Goal: Information Seeking & Learning: Learn about a topic

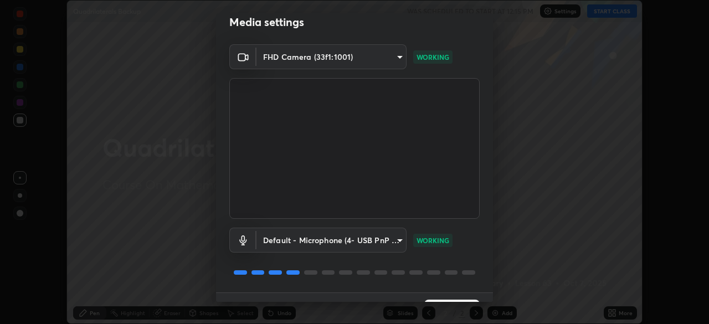
scroll to position [39, 0]
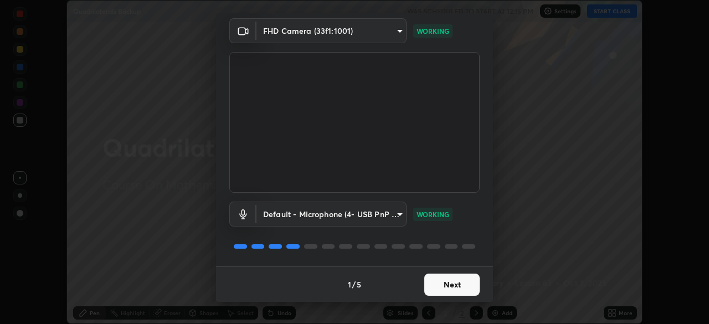
click at [469, 280] on button "Next" at bounding box center [451, 285] width 55 height 22
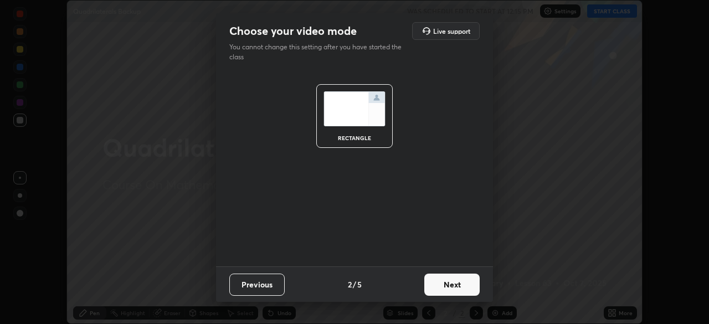
click at [469, 280] on button "Next" at bounding box center [451, 285] width 55 height 22
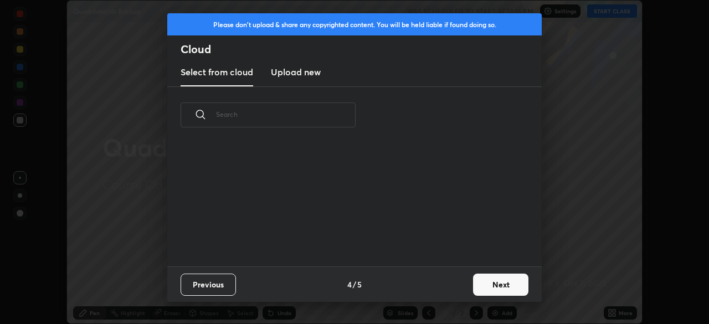
click at [474, 284] on button "Next" at bounding box center [500, 285] width 55 height 22
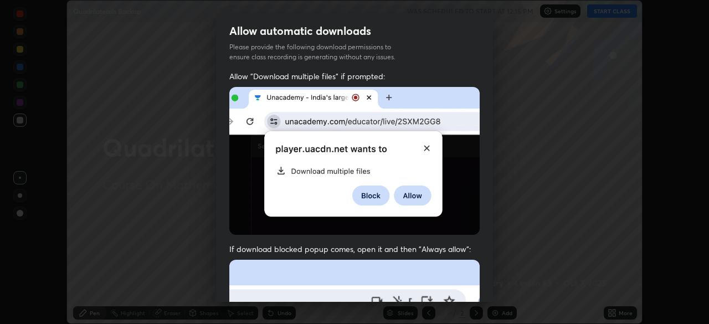
click at [540, 197] on div "Allow automatic downloads Please provide the following download permissions to …" at bounding box center [354, 162] width 709 height 324
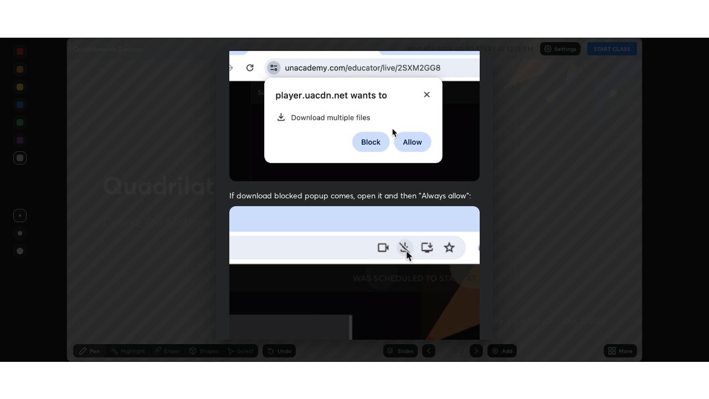
scroll to position [265, 0]
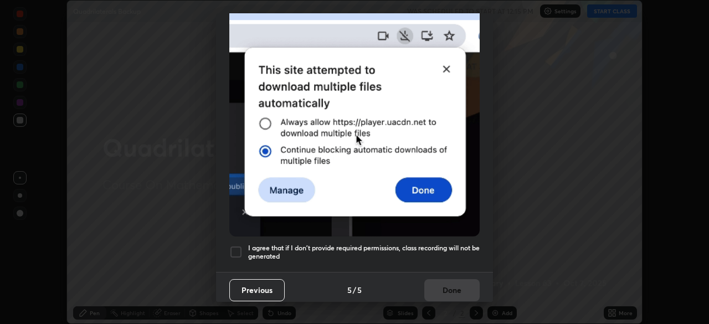
click at [424, 244] on h5 "I agree that if I don't provide required permissions, class recording will not …" at bounding box center [364, 252] width 232 height 17
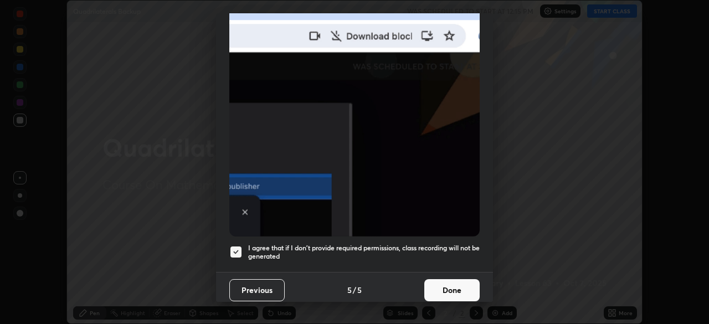
click at [444, 294] on button "Done" at bounding box center [451, 290] width 55 height 22
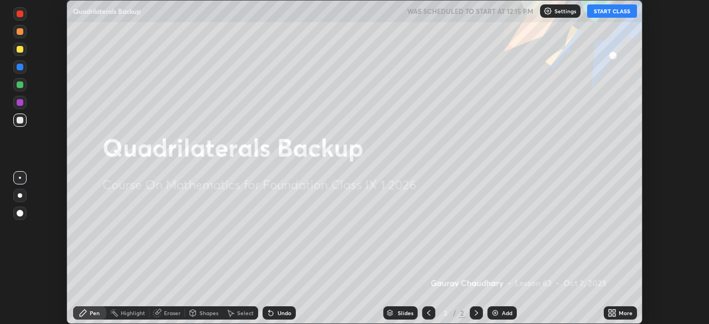
click at [606, 14] on button "START CLASS" at bounding box center [612, 10] width 50 height 13
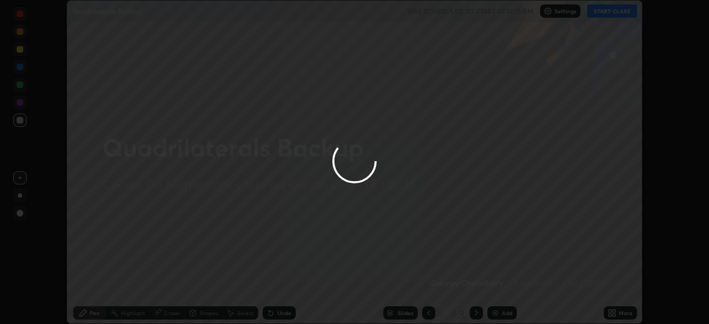
click at [609, 307] on div at bounding box center [354, 162] width 709 height 324
click at [616, 309] on div at bounding box center [354, 162] width 709 height 324
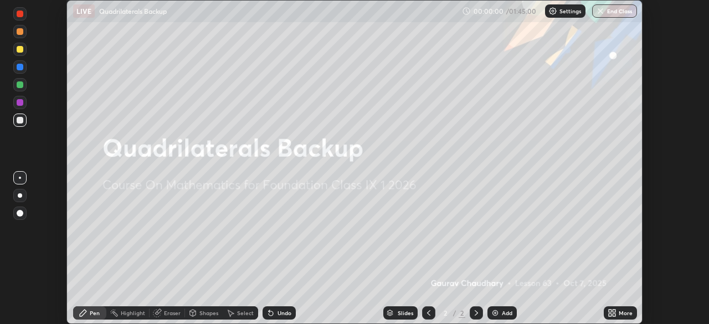
click at [609, 311] on icon at bounding box center [610, 311] width 3 height 3
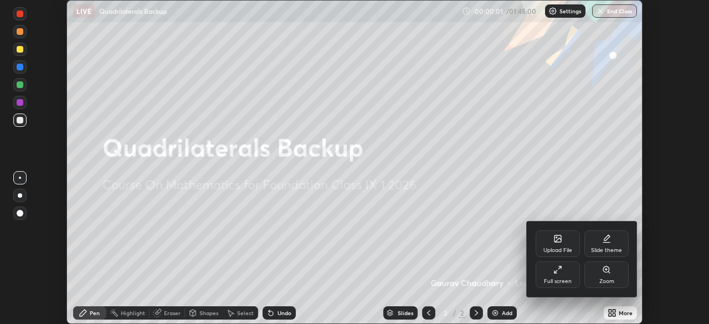
click at [568, 281] on div "Full screen" at bounding box center [558, 282] width 28 height 6
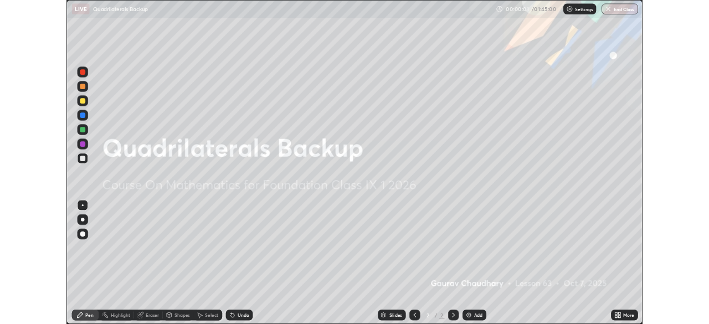
scroll to position [399, 709]
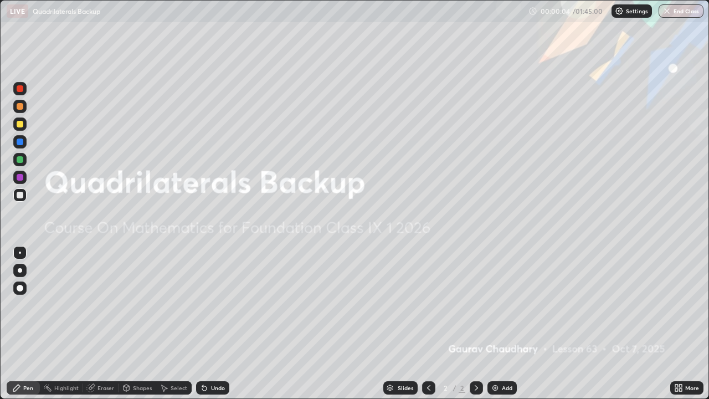
click at [678, 324] on icon at bounding box center [676, 385] width 3 height 3
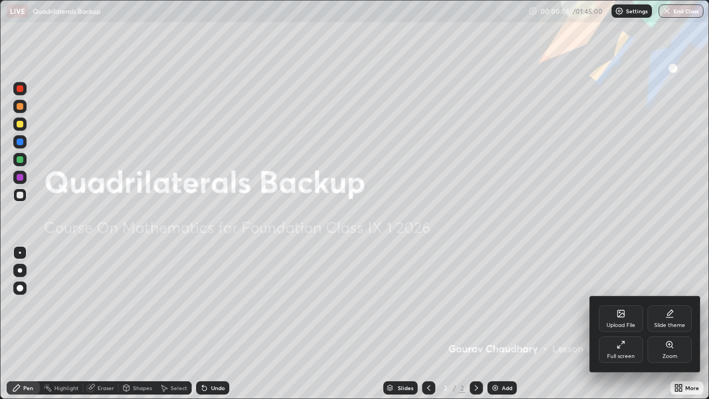
click at [616, 324] on div "Full screen" at bounding box center [621, 356] width 28 height 6
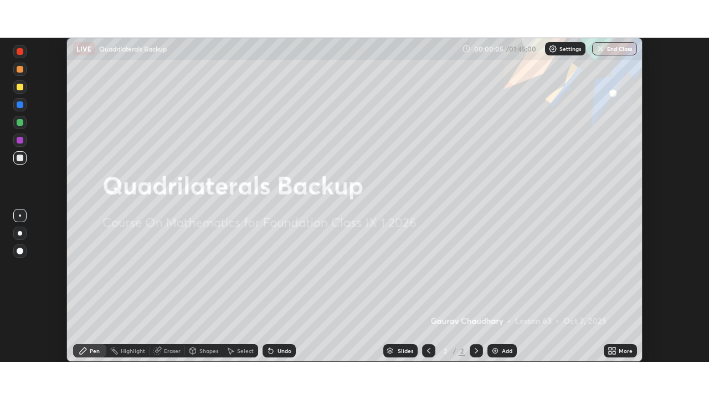
scroll to position [55076, 54691]
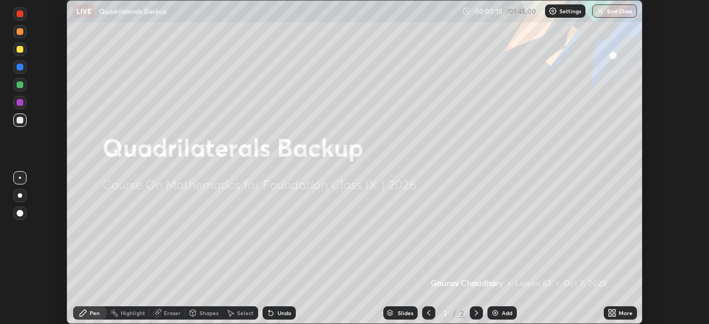
click at [610, 315] on icon at bounding box center [610, 315] width 3 height 3
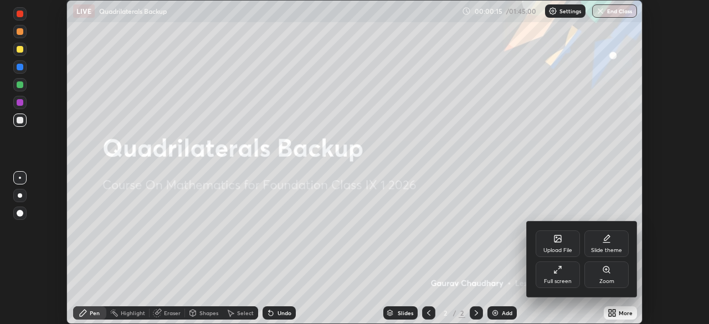
click at [553, 280] on div "Full screen" at bounding box center [558, 282] width 28 height 6
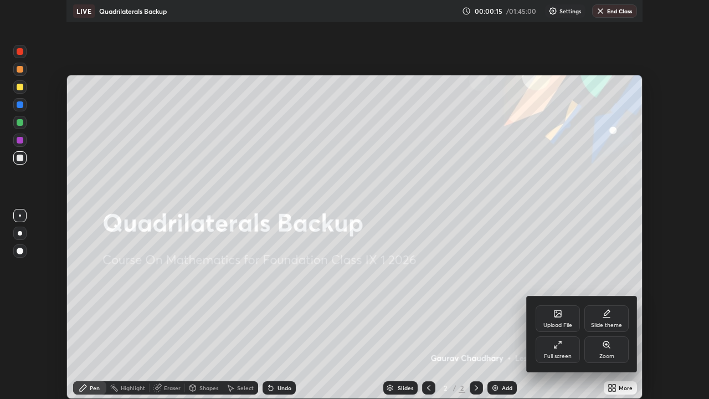
scroll to position [399, 709]
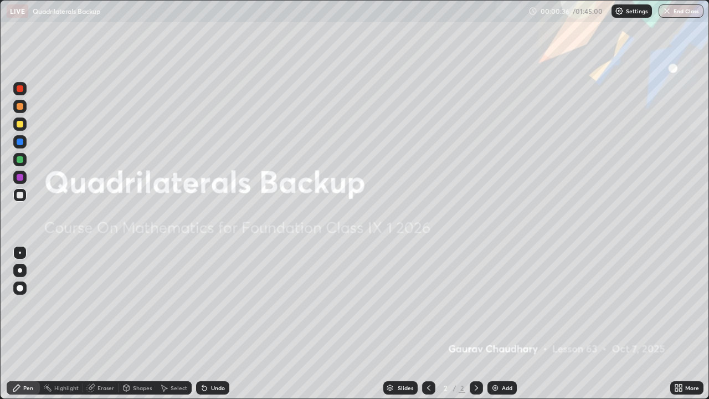
click at [681, 324] on icon at bounding box center [680, 385] width 3 height 3
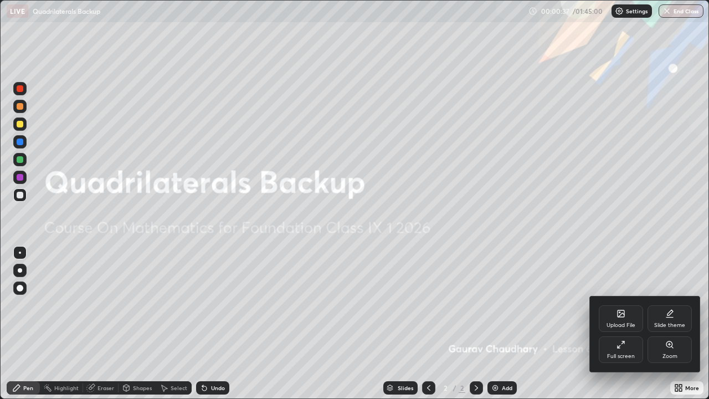
click at [623, 318] on div "Upload File" at bounding box center [621, 318] width 44 height 27
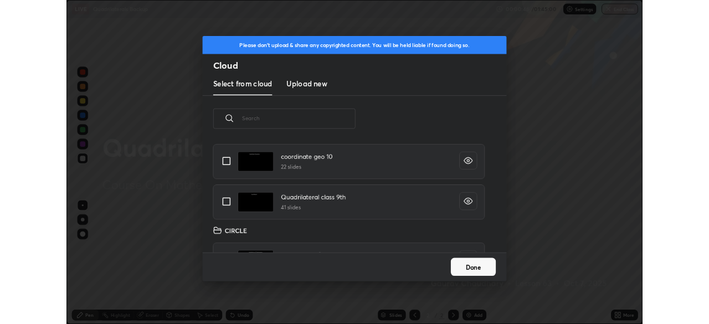
scroll to position [1699, 0]
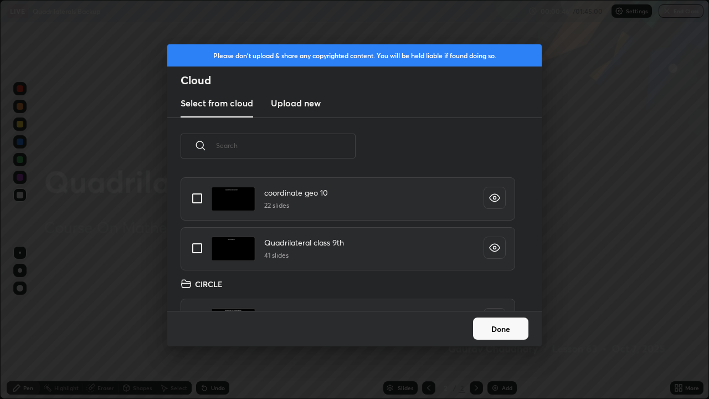
click at [195, 250] on input "grid" at bounding box center [197, 248] width 23 height 23
checkbox input "true"
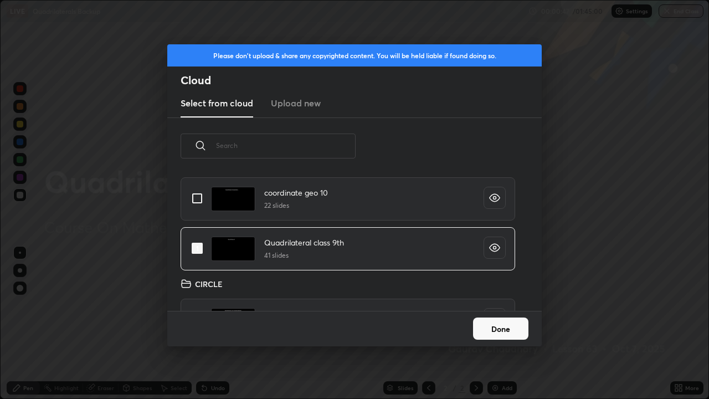
click at [502, 324] on button "Done" at bounding box center [500, 328] width 55 height 22
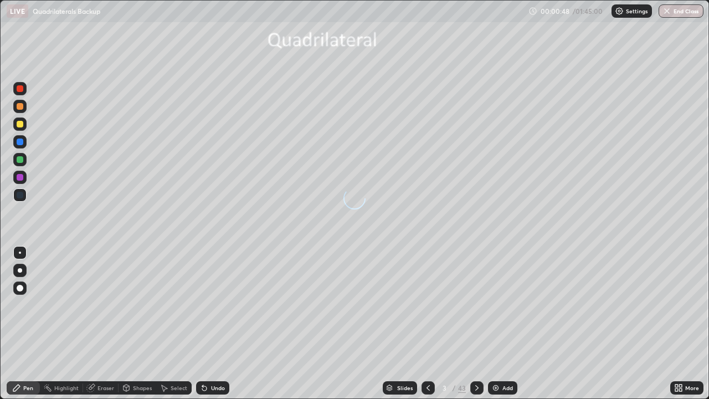
click at [682, 324] on icon at bounding box center [680, 385] width 3 height 3
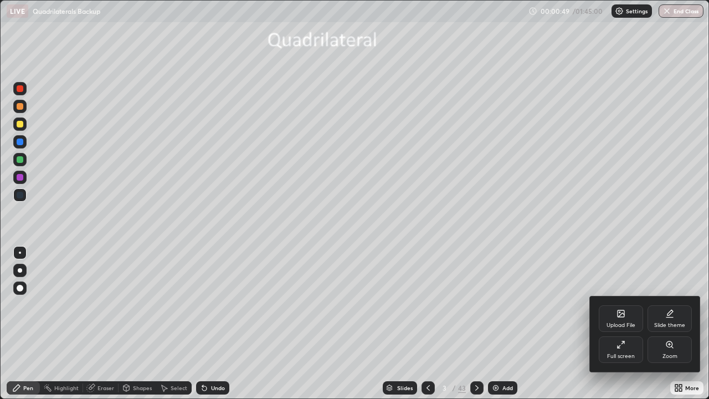
click at [632, 324] on div "Full screen" at bounding box center [621, 349] width 44 height 27
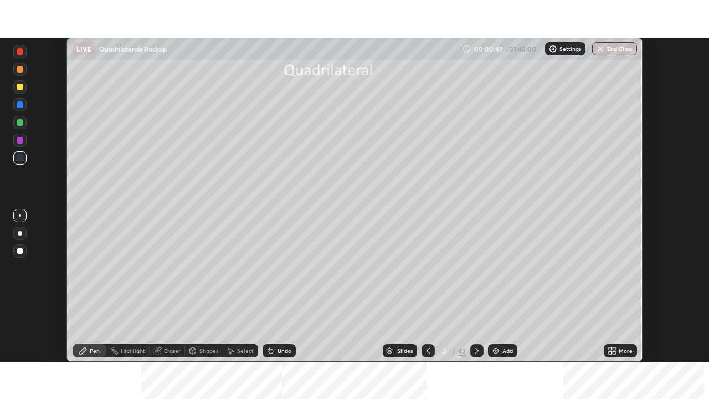
scroll to position [55076, 54691]
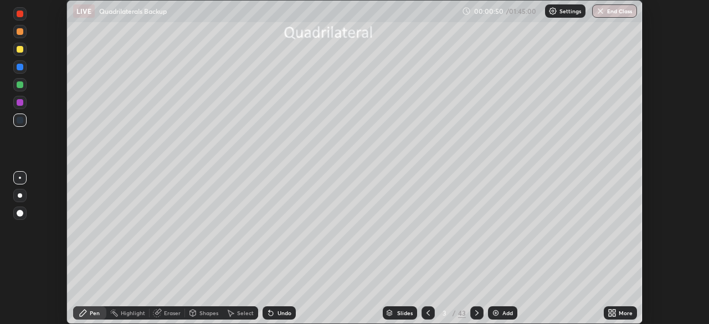
click at [618, 313] on div "More" at bounding box center [620, 312] width 33 height 13
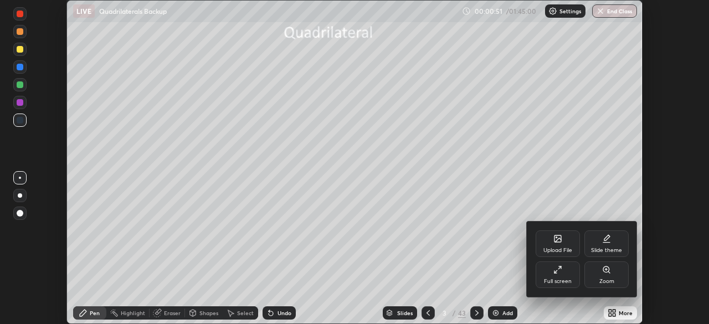
click at [564, 279] on div "Full screen" at bounding box center [558, 282] width 28 height 6
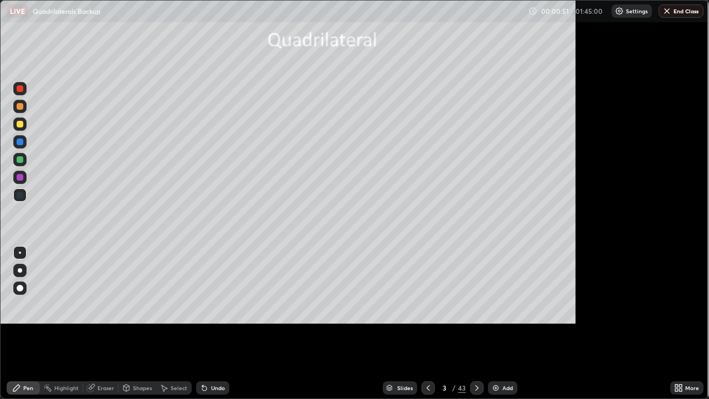
scroll to position [399, 709]
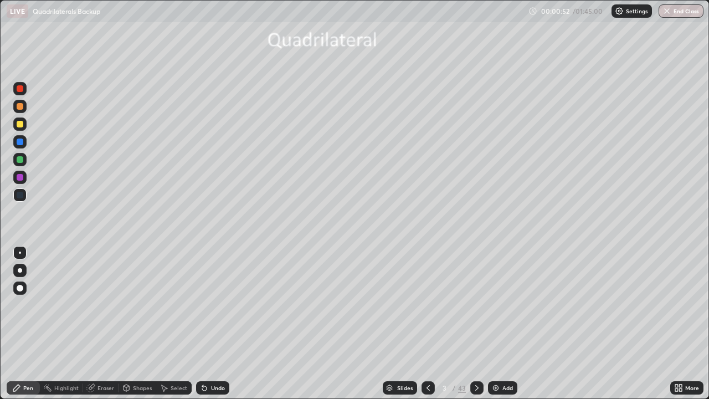
click at [479, 324] on icon at bounding box center [477, 387] width 9 height 9
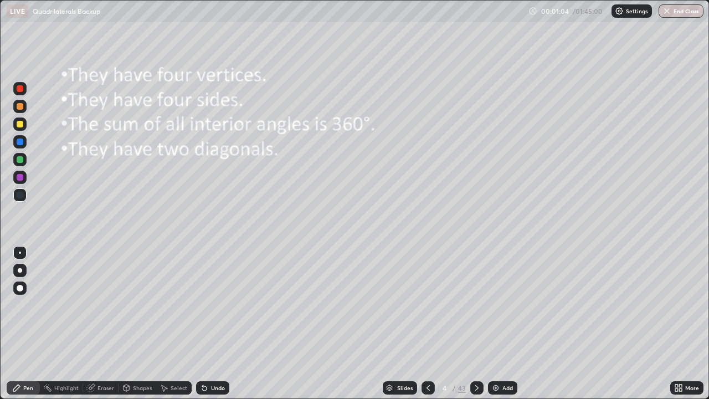
click at [474, 324] on icon at bounding box center [477, 387] width 9 height 9
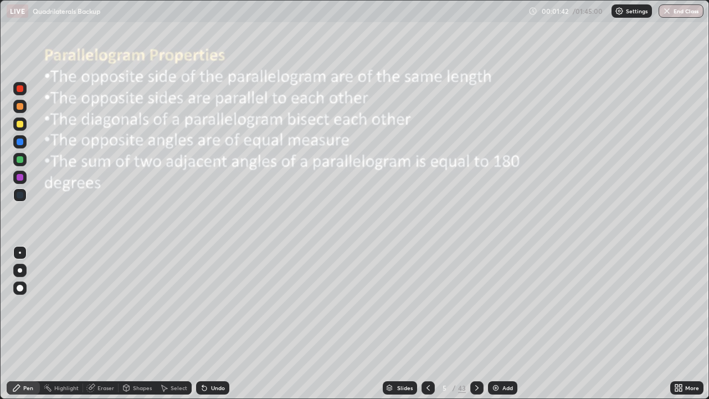
click at [20, 159] on div at bounding box center [20, 159] width 7 height 7
click at [474, 324] on icon at bounding box center [477, 387] width 9 height 9
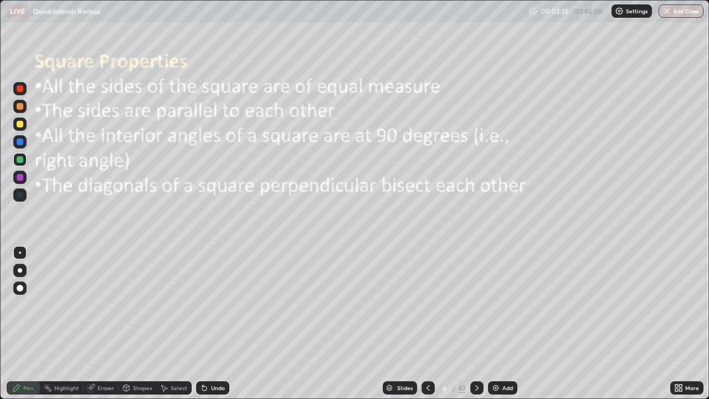
click at [475, 324] on icon at bounding box center [477, 387] width 9 height 9
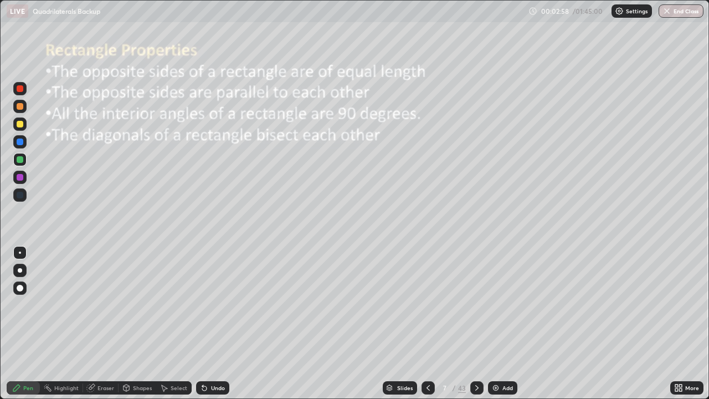
click at [475, 324] on icon at bounding box center [477, 387] width 9 height 9
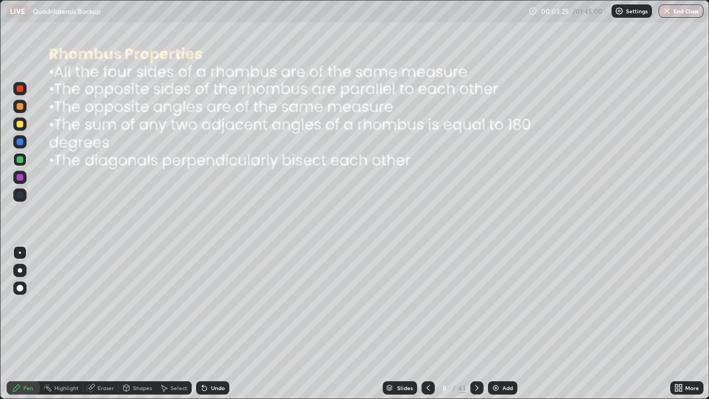
click at [475, 324] on icon at bounding box center [477, 387] width 9 height 9
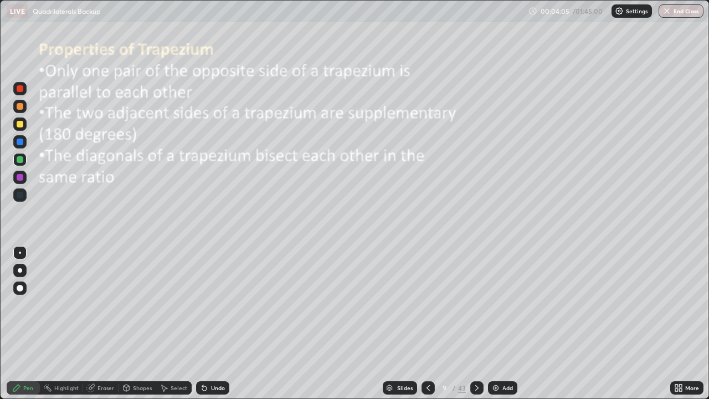
click at [475, 324] on icon at bounding box center [476, 388] width 3 height 6
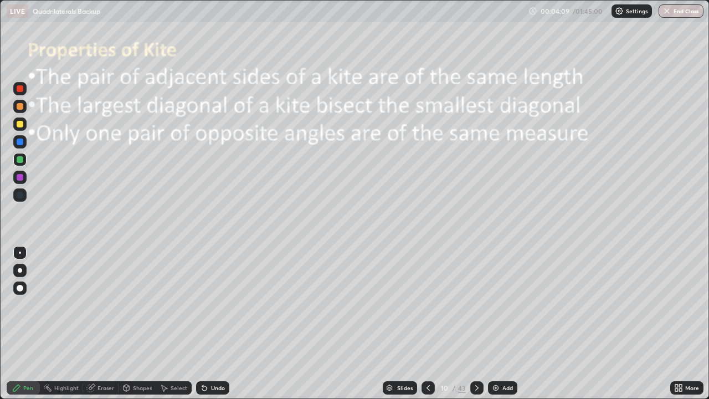
click at [471, 324] on div at bounding box center [476, 387] width 13 height 13
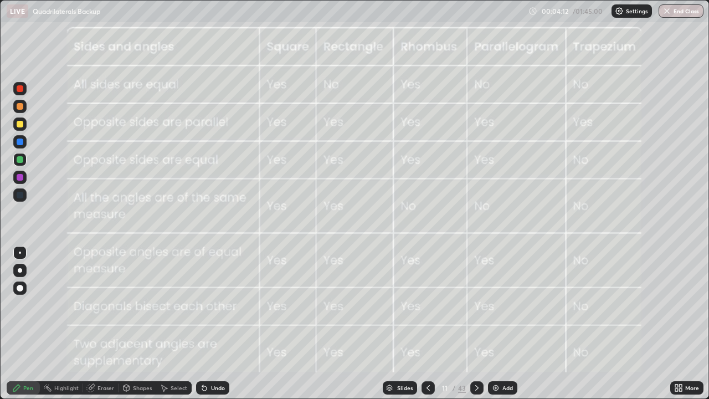
click at [477, 324] on icon at bounding box center [477, 387] width 9 height 9
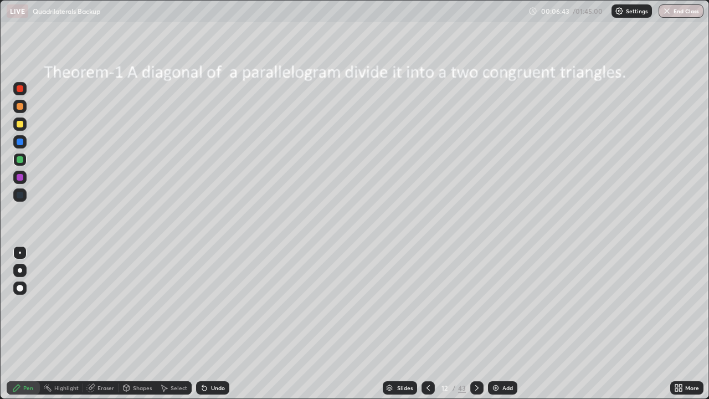
click at [476, 324] on icon at bounding box center [477, 387] width 9 height 9
click at [474, 324] on icon at bounding box center [477, 387] width 9 height 9
click at [475, 324] on icon at bounding box center [477, 387] width 9 height 9
click at [219, 324] on div "Undo" at bounding box center [212, 387] width 33 height 13
click at [477, 324] on icon at bounding box center [477, 387] width 9 height 9
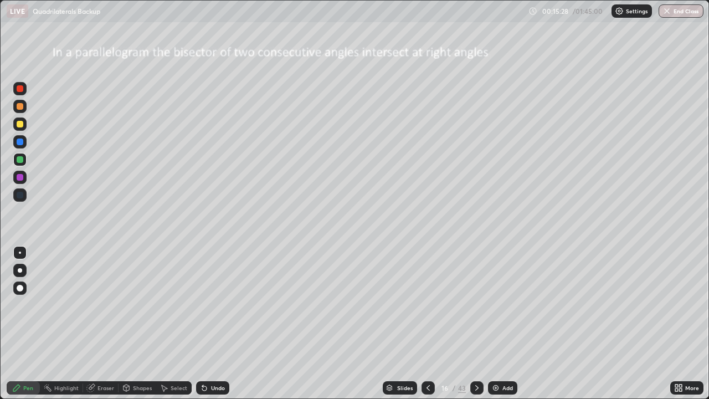
click at [476, 324] on icon at bounding box center [477, 387] width 9 height 9
click at [210, 324] on div "Undo" at bounding box center [212, 387] width 33 height 13
click at [209, 324] on div "Undo" at bounding box center [212, 387] width 33 height 13
click at [210, 324] on div "Undo" at bounding box center [212, 387] width 33 height 13
click at [216, 324] on div "Undo" at bounding box center [212, 387] width 33 height 13
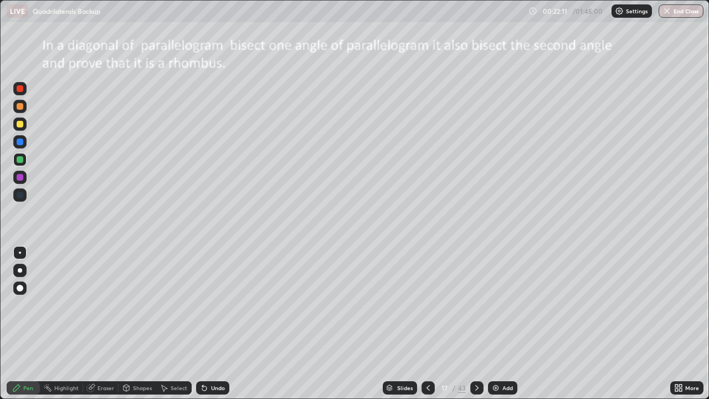
click at [216, 324] on div "Undo" at bounding box center [212, 387] width 33 height 13
click at [500, 324] on div "Add" at bounding box center [502, 387] width 29 height 13
click at [103, 324] on div "Eraser" at bounding box center [106, 388] width 17 height 6
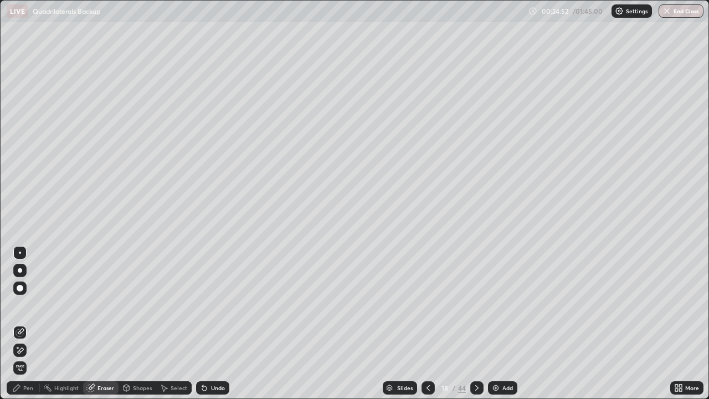
click at [20, 324] on icon at bounding box center [21, 350] width 6 height 6
click at [22, 324] on div "Pen" at bounding box center [23, 387] width 33 height 13
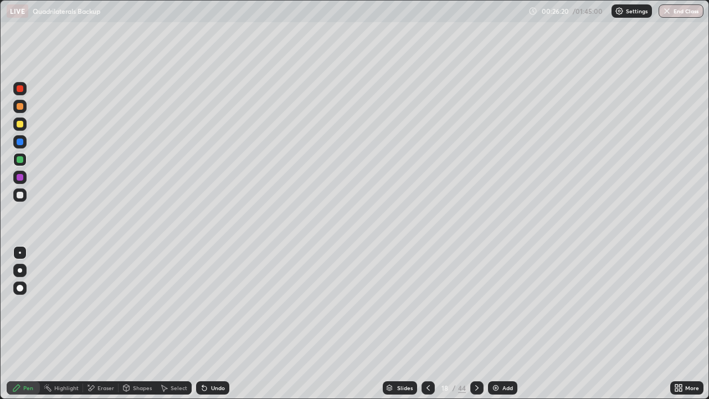
click at [95, 324] on div "Eraser" at bounding box center [100, 387] width 35 height 13
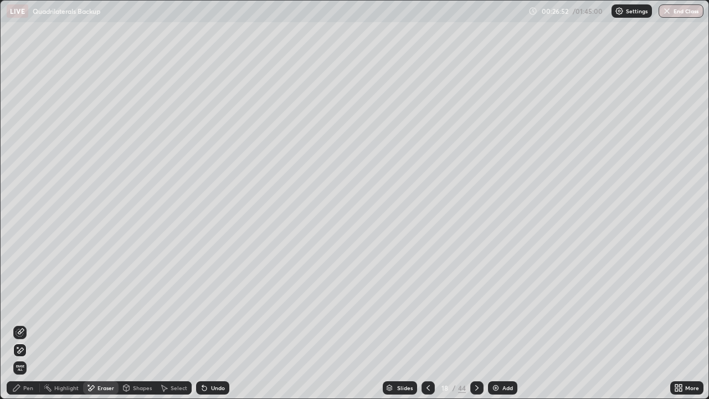
click at [427, 324] on icon at bounding box center [428, 387] width 9 height 9
click at [477, 324] on icon at bounding box center [477, 387] width 9 height 9
click at [427, 324] on icon at bounding box center [428, 387] width 9 height 9
click at [475, 324] on icon at bounding box center [477, 387] width 9 height 9
click at [432, 324] on div at bounding box center [428, 387] width 13 height 13
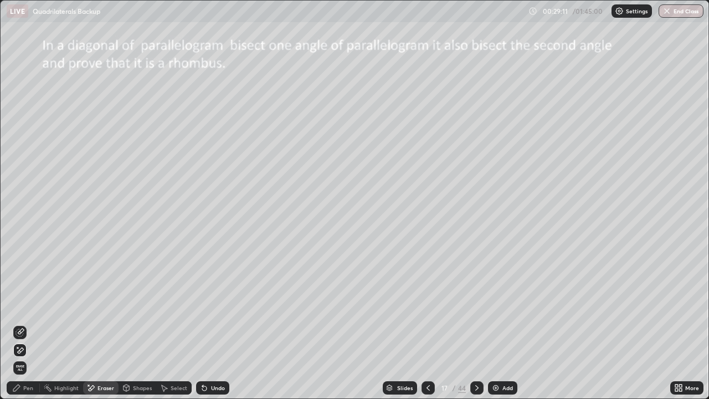
click at [480, 324] on div at bounding box center [476, 387] width 13 height 13
click at [27, 324] on div "Pen" at bounding box center [28, 388] width 10 height 6
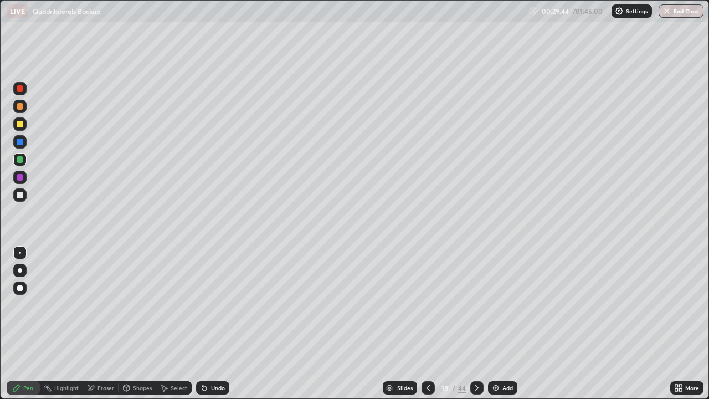
click at [475, 324] on icon at bounding box center [477, 387] width 9 height 9
click at [103, 324] on div "Eraser" at bounding box center [106, 388] width 17 height 6
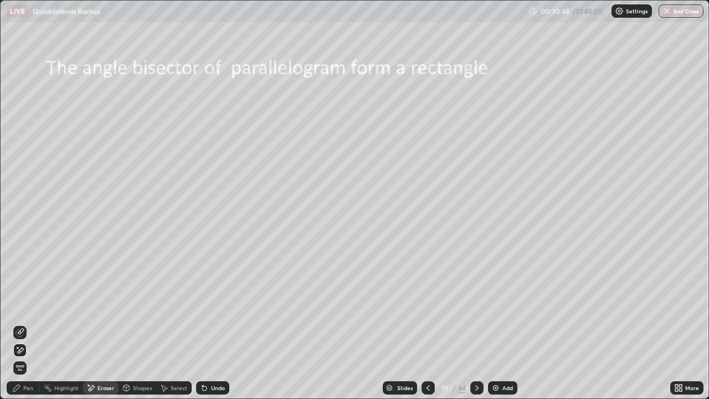
click at [211, 324] on div "Undo" at bounding box center [218, 388] width 14 height 6
click at [19, 324] on icon at bounding box center [21, 332] width 6 height 6
click at [26, 324] on div "Pen" at bounding box center [28, 388] width 10 height 6
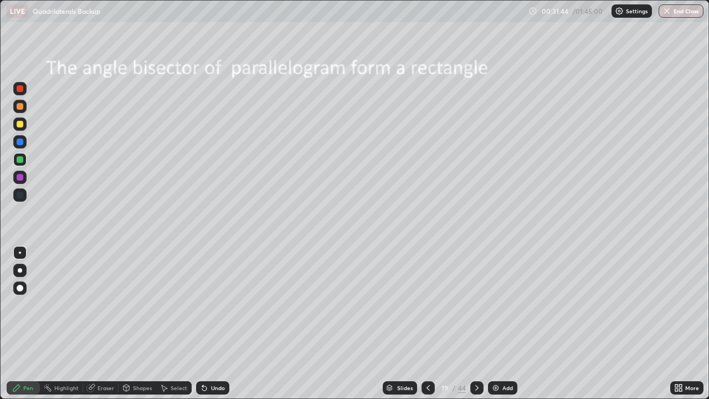
click at [107, 324] on div "Eraser" at bounding box center [100, 387] width 35 height 13
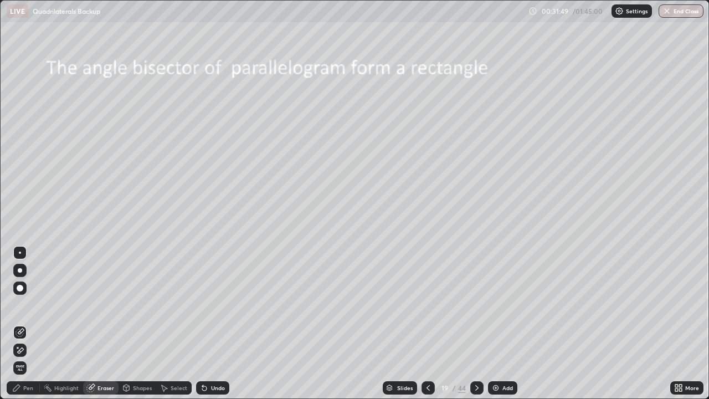
click at [23, 324] on div "Pen" at bounding box center [23, 387] width 33 height 13
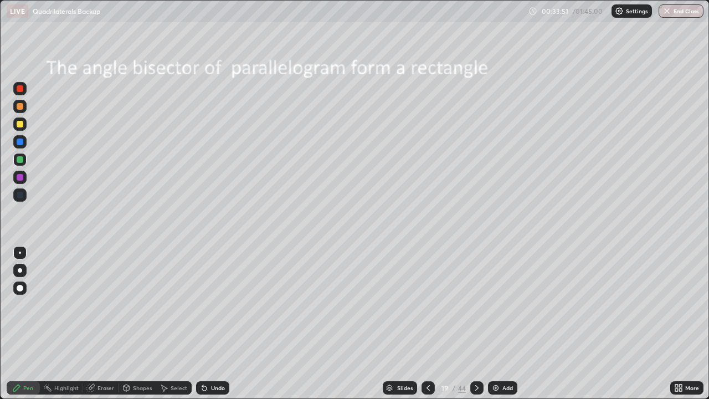
click at [219, 324] on div "Undo" at bounding box center [218, 388] width 14 height 6
click at [504, 324] on div "Add" at bounding box center [507, 388] width 11 height 6
click at [429, 324] on icon at bounding box center [428, 387] width 9 height 9
click at [475, 324] on icon at bounding box center [477, 387] width 9 height 9
click at [208, 324] on div "Undo" at bounding box center [212, 387] width 33 height 13
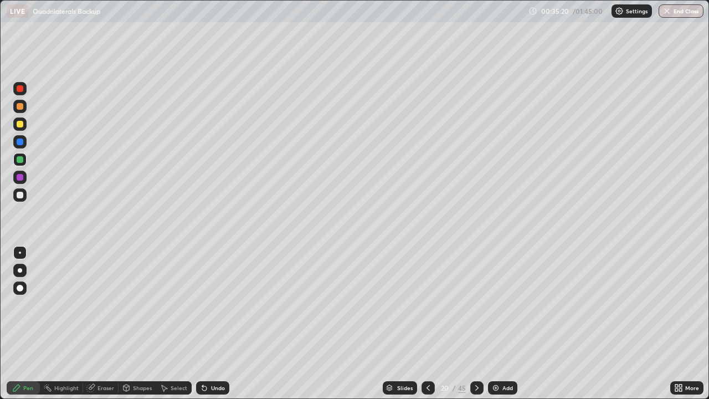
click at [211, 324] on div "Undo" at bounding box center [212, 387] width 33 height 13
click at [212, 324] on div "Undo" at bounding box center [212, 387] width 33 height 13
click at [214, 324] on div "Undo" at bounding box center [212, 387] width 33 height 13
click at [214, 324] on div "Undo" at bounding box center [211, 388] width 38 height 22
click at [209, 324] on div "Undo" at bounding box center [212, 387] width 33 height 13
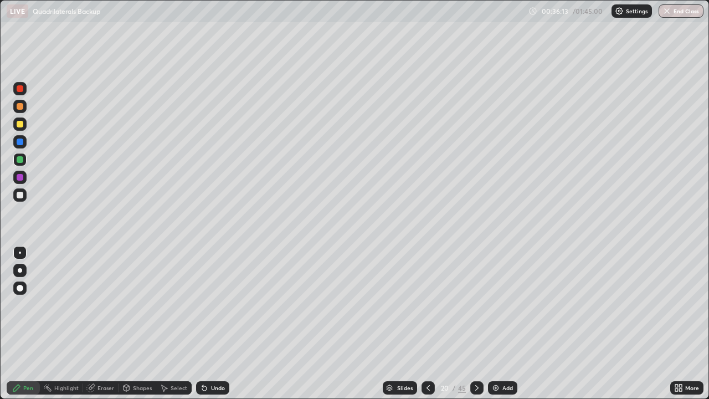
click at [428, 324] on icon at bounding box center [428, 388] width 3 height 6
click at [476, 324] on icon at bounding box center [477, 387] width 9 height 9
click at [433, 324] on div at bounding box center [428, 387] width 13 height 13
click at [480, 324] on div at bounding box center [476, 387] width 13 height 13
click at [475, 324] on icon at bounding box center [477, 387] width 9 height 9
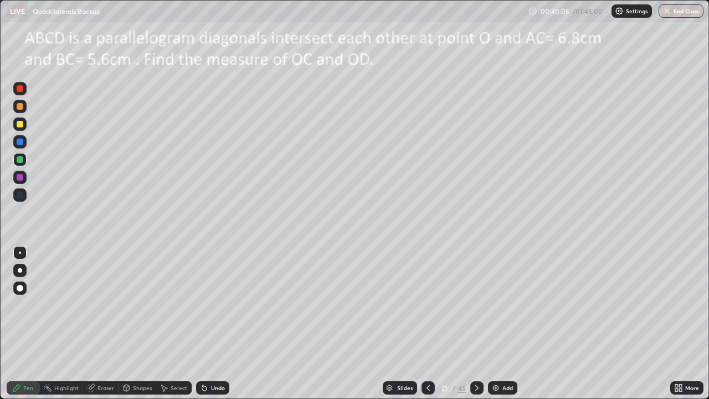
click at [477, 324] on icon at bounding box center [476, 388] width 3 height 6
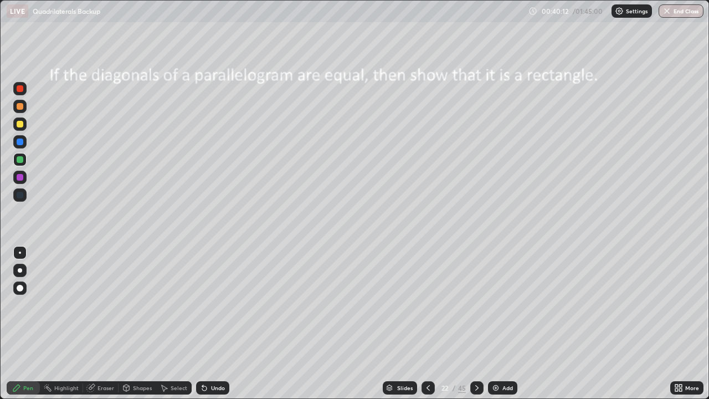
click at [408, 324] on div "Slides" at bounding box center [405, 388] width 16 height 6
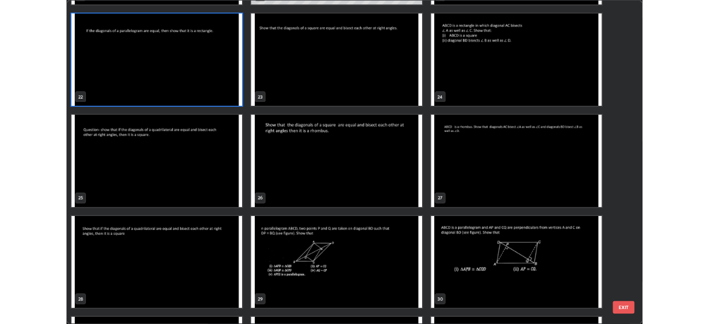
scroll to position [861, 0]
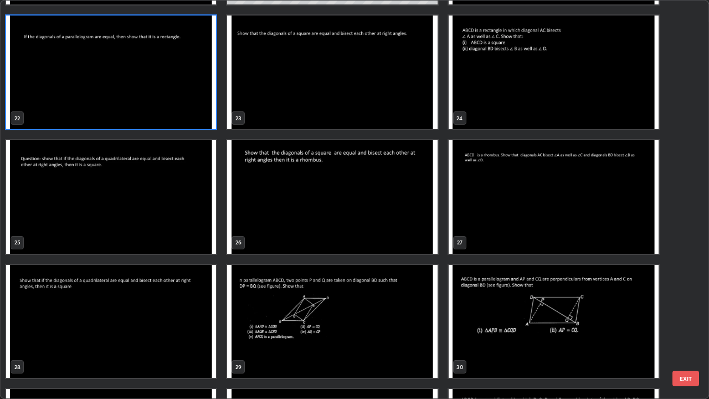
click at [400, 310] on img "grid" at bounding box center [332, 322] width 210 height 114
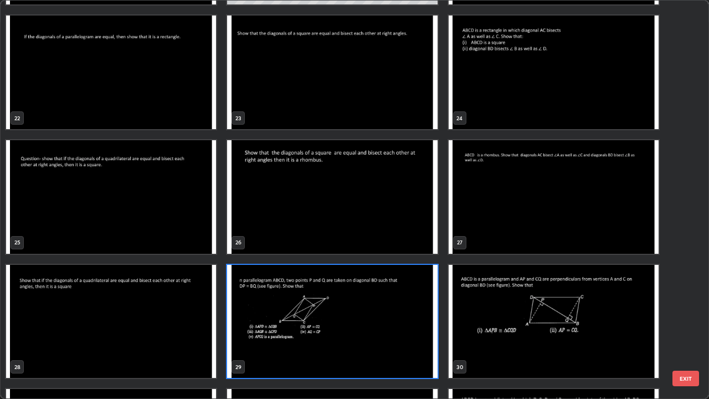
click at [403, 311] on img "grid" at bounding box center [332, 322] width 210 height 114
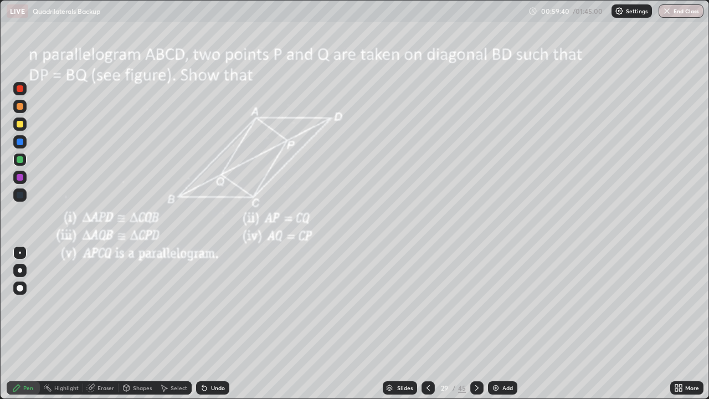
click at [475, 324] on icon at bounding box center [477, 387] width 9 height 9
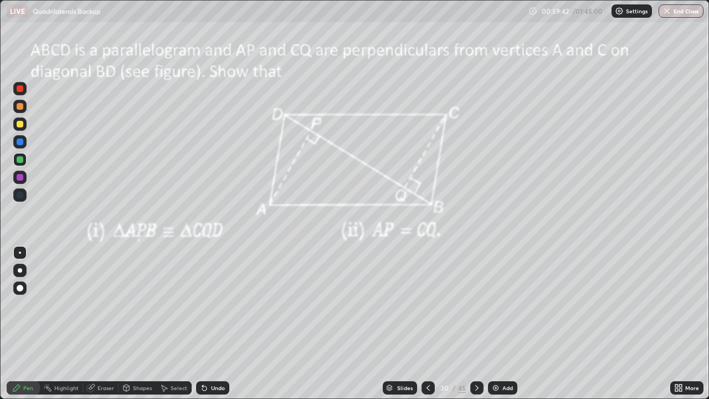
click at [475, 324] on icon at bounding box center [477, 387] width 9 height 9
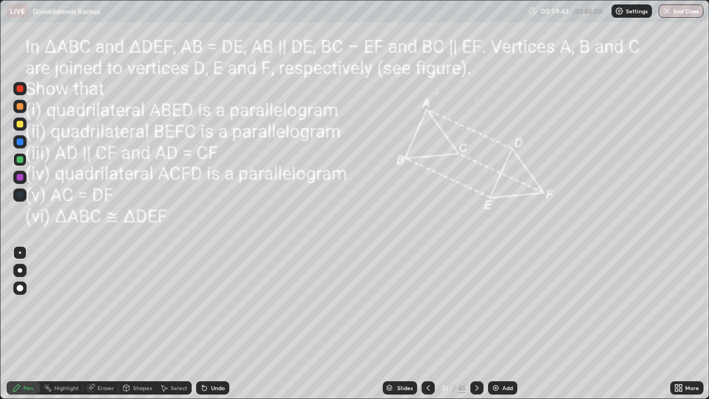
click at [476, 324] on icon at bounding box center [476, 388] width 3 height 6
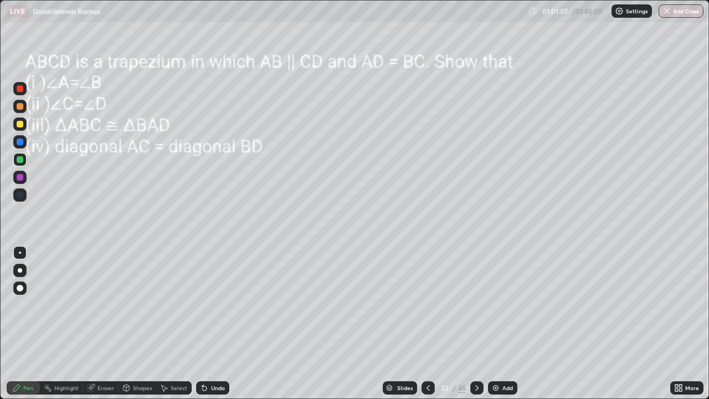
click at [222, 324] on div "Undo" at bounding box center [218, 388] width 14 height 6
click at [225, 324] on div "Undo" at bounding box center [212, 387] width 33 height 13
click at [220, 324] on div "Undo" at bounding box center [212, 387] width 33 height 13
click at [212, 324] on div "Undo" at bounding box center [218, 388] width 14 height 6
click at [208, 324] on div "Undo" at bounding box center [212, 387] width 33 height 13
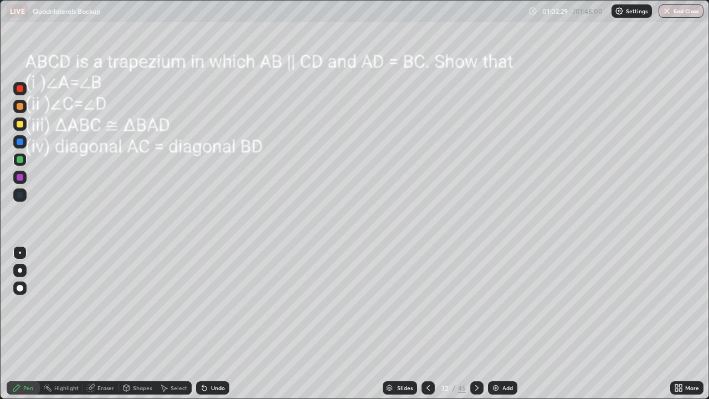
click at [212, 324] on div "Undo" at bounding box center [212, 387] width 33 height 13
click at [214, 324] on div "Undo" at bounding box center [212, 387] width 33 height 13
click at [209, 324] on div "Undo" at bounding box center [212, 387] width 33 height 13
click at [499, 324] on div "Add" at bounding box center [502, 387] width 29 height 13
click at [429, 324] on div at bounding box center [428, 387] width 13 height 13
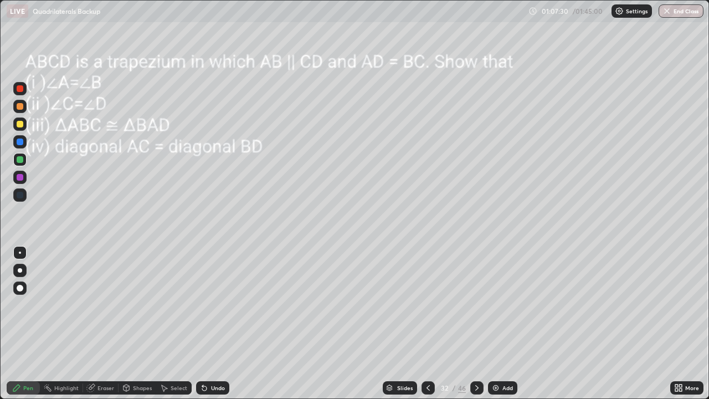
click at [476, 324] on icon at bounding box center [477, 387] width 9 height 9
click at [427, 324] on icon at bounding box center [428, 387] width 9 height 9
click at [476, 324] on icon at bounding box center [477, 387] width 9 height 9
click at [201, 324] on icon at bounding box center [204, 387] width 9 height 9
click at [202, 324] on icon at bounding box center [202, 385] width 1 height 1
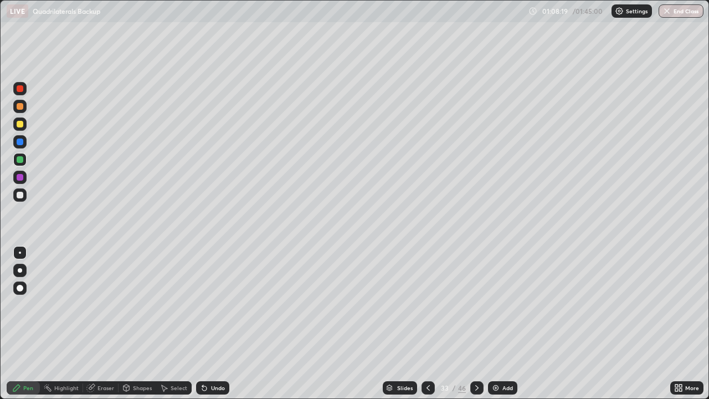
click at [202, 324] on icon at bounding box center [202, 385] width 1 height 1
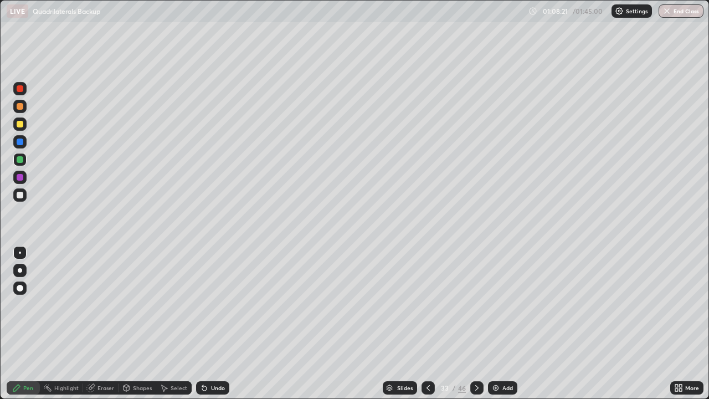
click at [202, 324] on icon at bounding box center [202, 385] width 1 height 1
click at [427, 324] on icon at bounding box center [428, 387] width 9 height 9
click at [475, 324] on icon at bounding box center [477, 387] width 9 height 9
click at [504, 324] on div "Add" at bounding box center [507, 388] width 11 height 6
click at [213, 324] on div "Undo" at bounding box center [212, 387] width 33 height 13
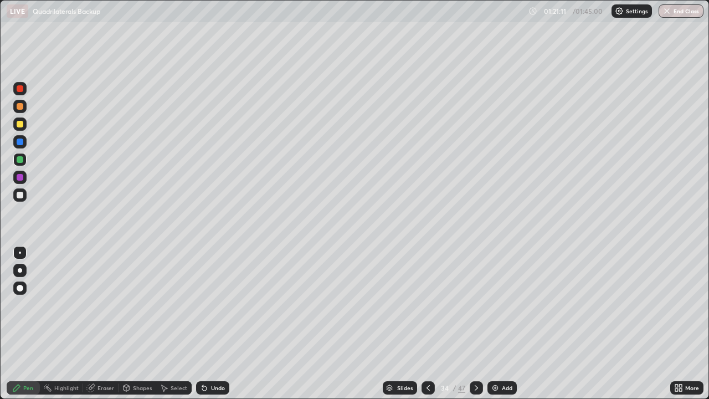
click at [213, 324] on div "Undo" at bounding box center [218, 388] width 14 height 6
click at [214, 324] on div "Undo" at bounding box center [218, 388] width 14 height 6
click at [213, 324] on div "Undo" at bounding box center [218, 388] width 14 height 6
click at [212, 324] on div "Undo" at bounding box center [218, 388] width 14 height 6
click at [211, 324] on div "Undo" at bounding box center [218, 388] width 14 height 6
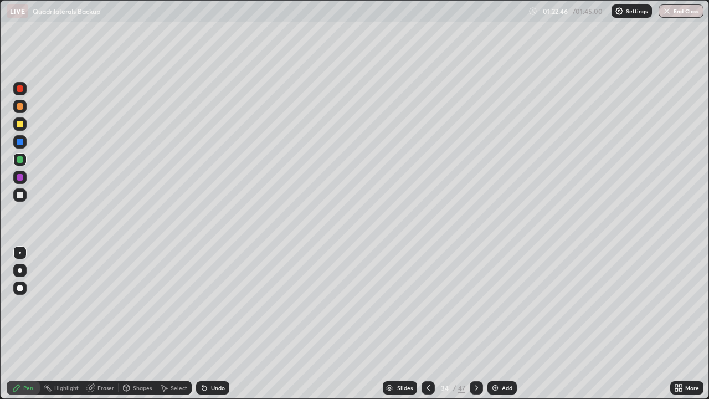
click at [211, 324] on div "Undo" at bounding box center [218, 388] width 14 height 6
click at [208, 324] on div "Undo" at bounding box center [212, 387] width 33 height 13
click at [212, 324] on div "Undo" at bounding box center [218, 388] width 14 height 6
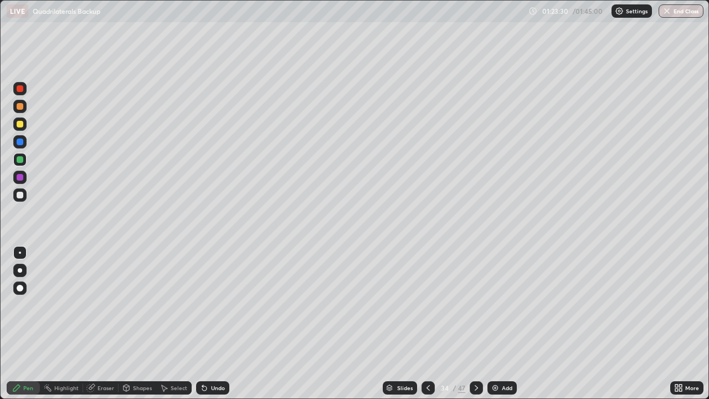
click at [211, 324] on div "Undo" at bounding box center [218, 388] width 14 height 6
click at [212, 324] on div "Undo" at bounding box center [212, 387] width 33 height 13
click at [211, 324] on div "Undo" at bounding box center [212, 387] width 33 height 13
click at [212, 324] on div "Undo" at bounding box center [218, 388] width 14 height 6
click at [211, 324] on div "Undo" at bounding box center [218, 388] width 14 height 6
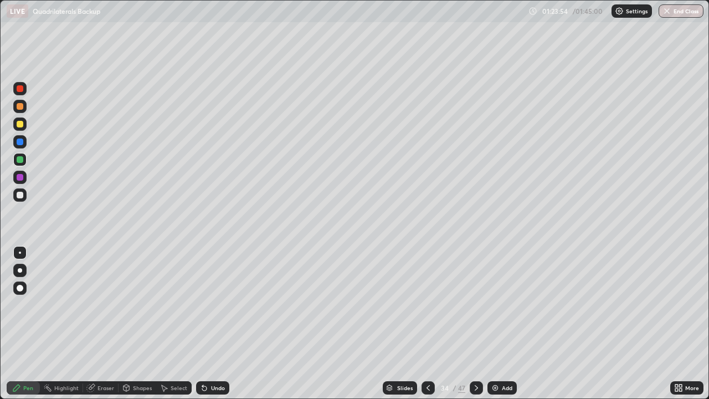
click at [211, 324] on div "Undo" at bounding box center [212, 387] width 33 height 13
click at [211, 324] on div "Undo" at bounding box center [218, 388] width 14 height 6
click at [212, 324] on div "Undo" at bounding box center [218, 388] width 14 height 6
click at [208, 324] on div "Undo" at bounding box center [212, 387] width 33 height 13
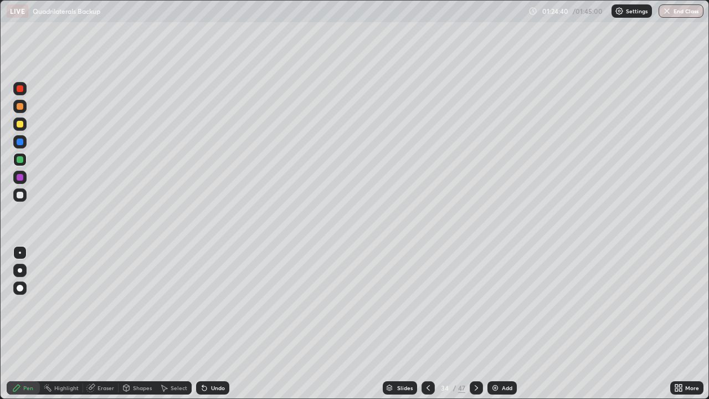
click at [210, 324] on div "Undo" at bounding box center [212, 387] width 33 height 13
click at [209, 324] on div "Undo" at bounding box center [212, 387] width 33 height 13
click at [202, 324] on icon at bounding box center [202, 385] width 1 height 1
click at [207, 324] on div "Undo" at bounding box center [212, 387] width 33 height 13
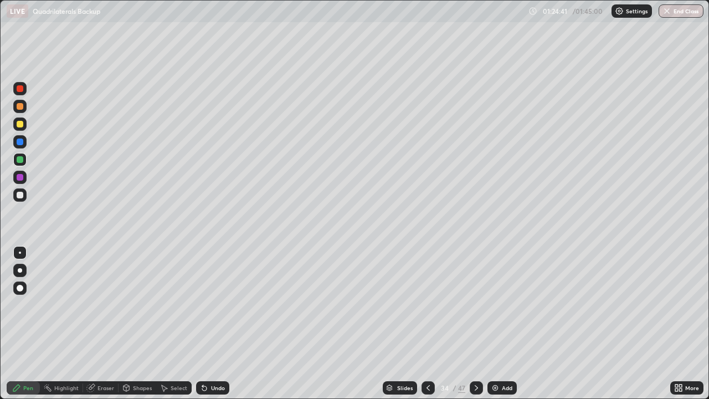
click at [209, 324] on div "Undo" at bounding box center [212, 387] width 33 height 13
click at [207, 324] on icon at bounding box center [204, 387] width 9 height 9
click at [208, 324] on div "Undo" at bounding box center [212, 387] width 33 height 13
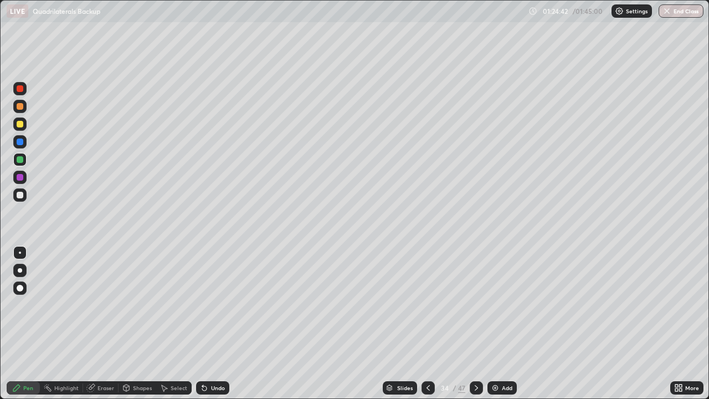
click at [203, 324] on icon at bounding box center [204, 388] width 4 height 4
click at [176, 324] on div "Select" at bounding box center [179, 388] width 17 height 6
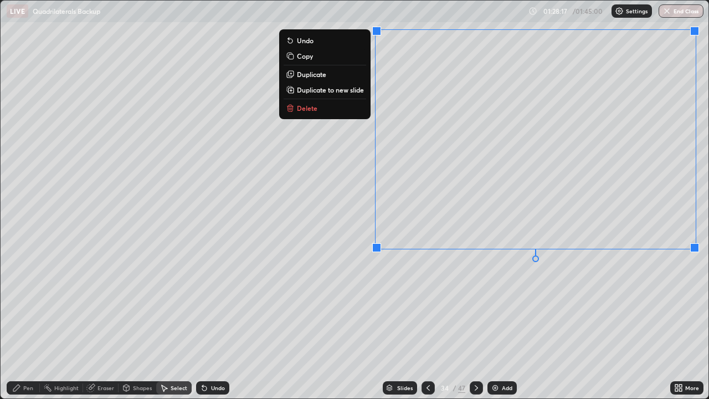
click at [329, 90] on p "Duplicate to new slide" at bounding box center [330, 89] width 67 height 9
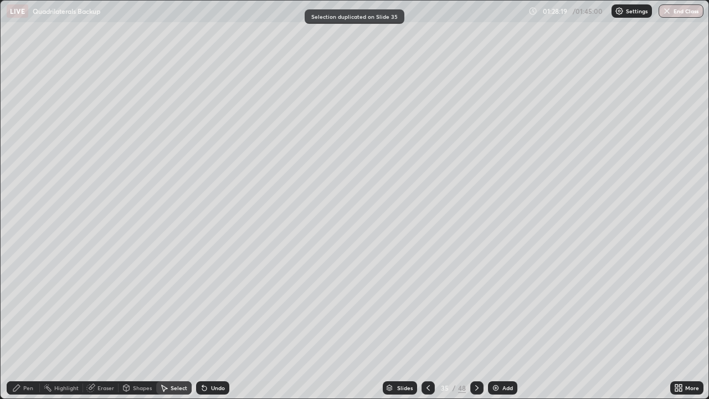
click at [34, 324] on div "Pen" at bounding box center [23, 387] width 33 height 13
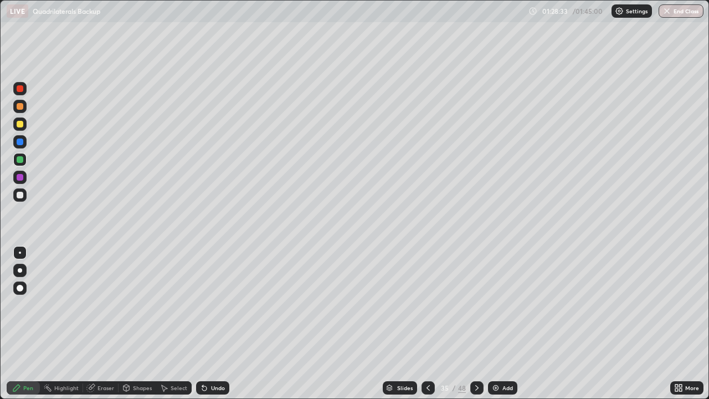
click at [428, 324] on icon at bounding box center [428, 387] width 9 height 9
click at [474, 324] on icon at bounding box center [477, 387] width 9 height 9
click at [432, 324] on div at bounding box center [428, 387] width 13 height 13
click at [476, 324] on icon at bounding box center [476, 388] width 3 height 6
click at [429, 324] on div at bounding box center [428, 387] width 13 height 13
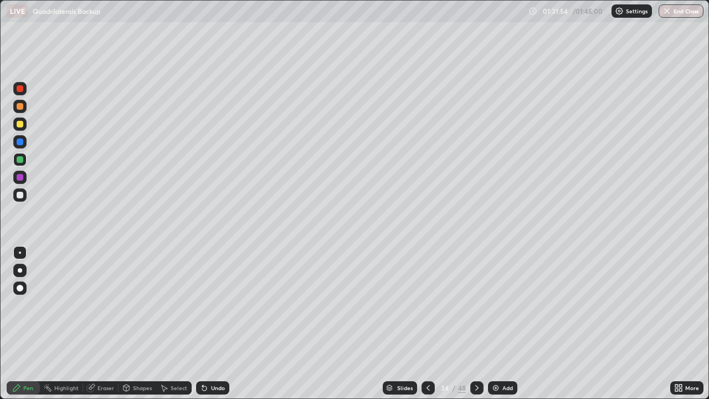
click at [475, 324] on icon at bounding box center [477, 387] width 9 height 9
click at [427, 324] on icon at bounding box center [428, 387] width 9 height 9
click at [476, 324] on icon at bounding box center [476, 388] width 3 height 6
click at [480, 324] on div at bounding box center [476, 387] width 13 height 13
click at [431, 324] on div at bounding box center [428, 387] width 13 height 13
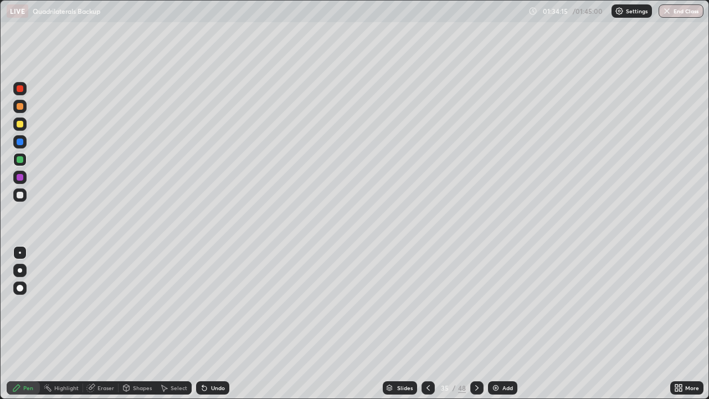
click at [510, 324] on div "Add" at bounding box center [507, 388] width 11 height 6
click at [670, 15] on img "button" at bounding box center [667, 11] width 9 height 9
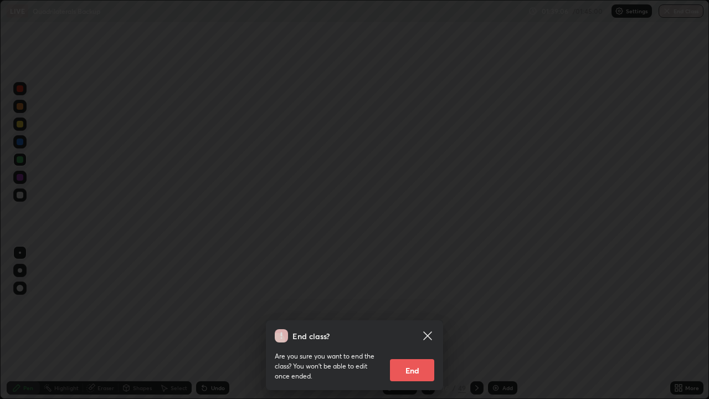
click at [423, 324] on button "End" at bounding box center [412, 370] width 44 height 22
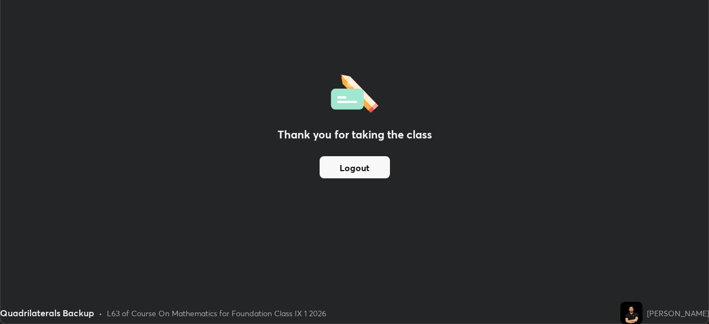
scroll to position [55076, 54691]
